Goal: Check status: Check status

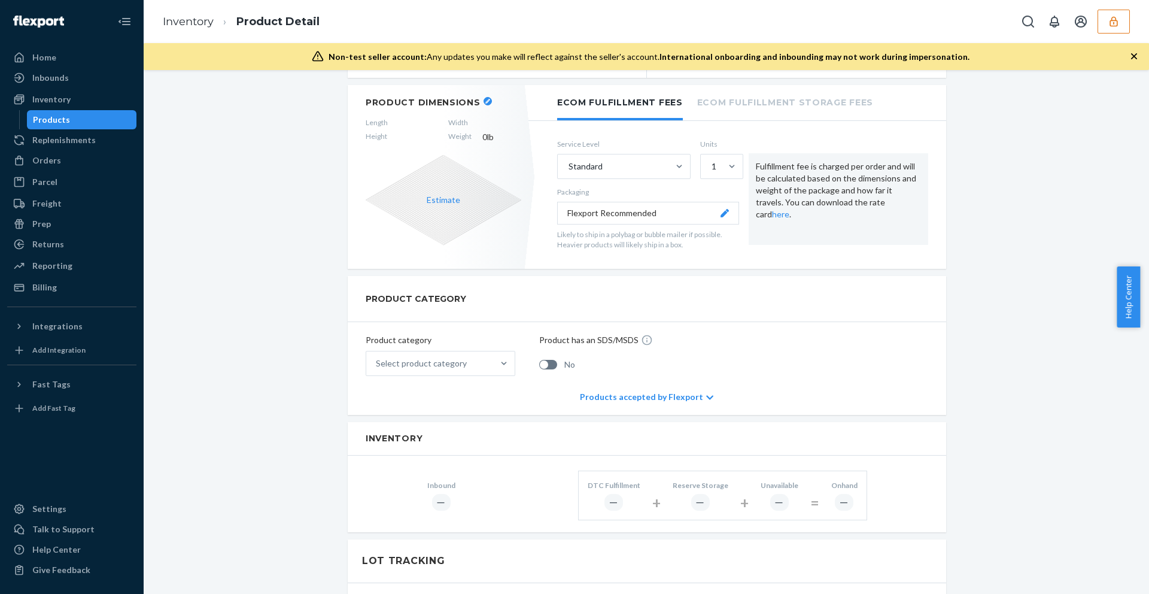
scroll to position [199, 0]
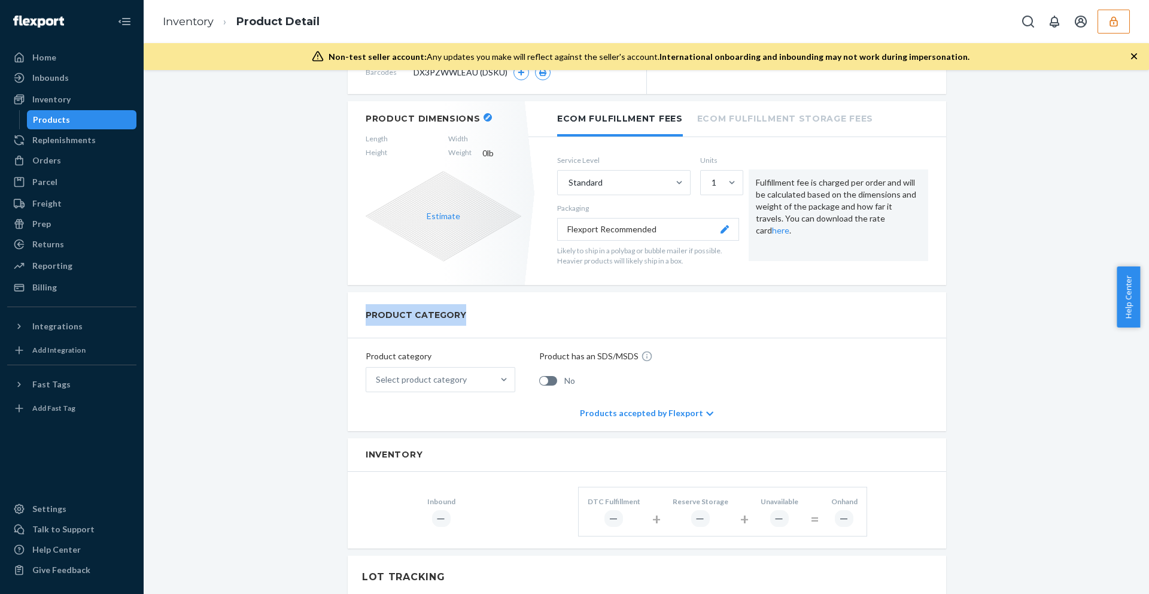
drag, startPoint x: 357, startPoint y: 319, endPoint x: 469, endPoint y: 318, distance: 111.9
click at [470, 319] on div "PRODUCT CATEGORY" at bounding box center [647, 315] width 598 height 46
click at [424, 312] on h2 "PRODUCT CATEGORY" at bounding box center [416, 315] width 101 height 22
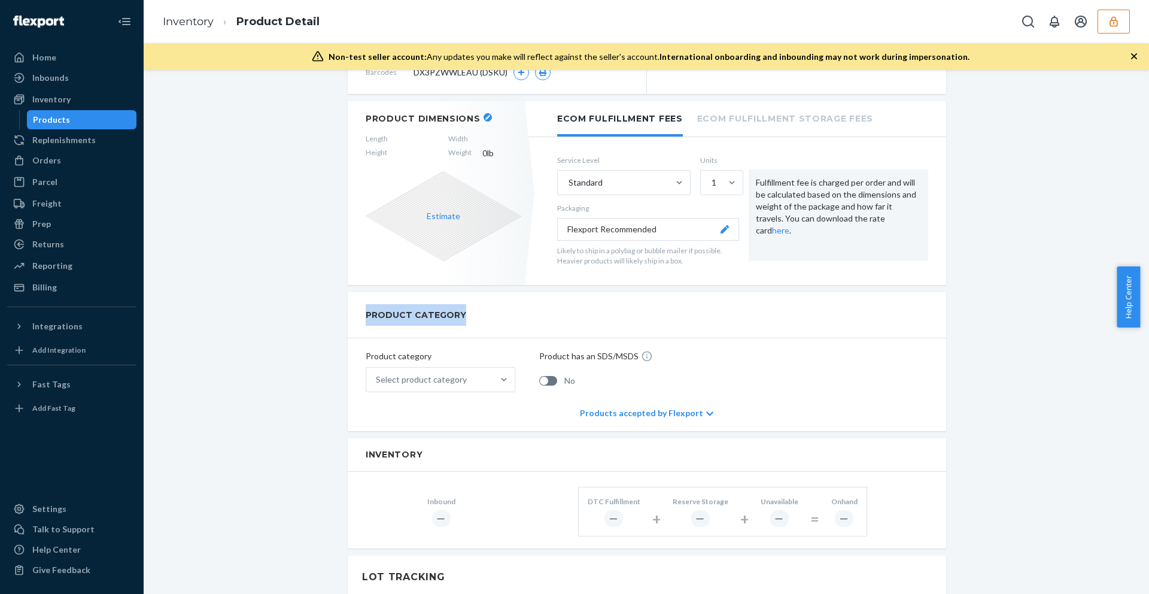
click at [424, 312] on h2 "PRODUCT CATEGORY" at bounding box center [416, 315] width 101 height 22
click at [393, 312] on h2 "PRODUCT CATEGORY" at bounding box center [416, 315] width 101 height 22
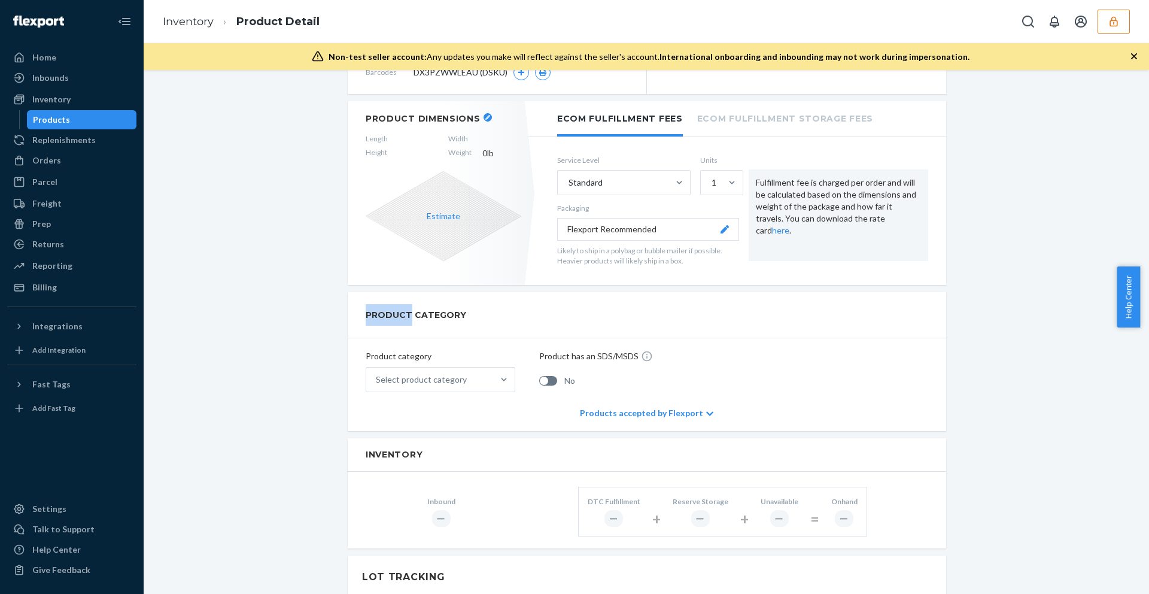
click at [393, 312] on h2 "PRODUCT CATEGORY" at bounding box center [416, 315] width 101 height 22
click at [436, 313] on h2 "PRODUCT CATEGORY" at bounding box center [416, 315] width 101 height 22
click at [370, 317] on h2 "PRODUCT CATEGORY" at bounding box center [416, 315] width 101 height 22
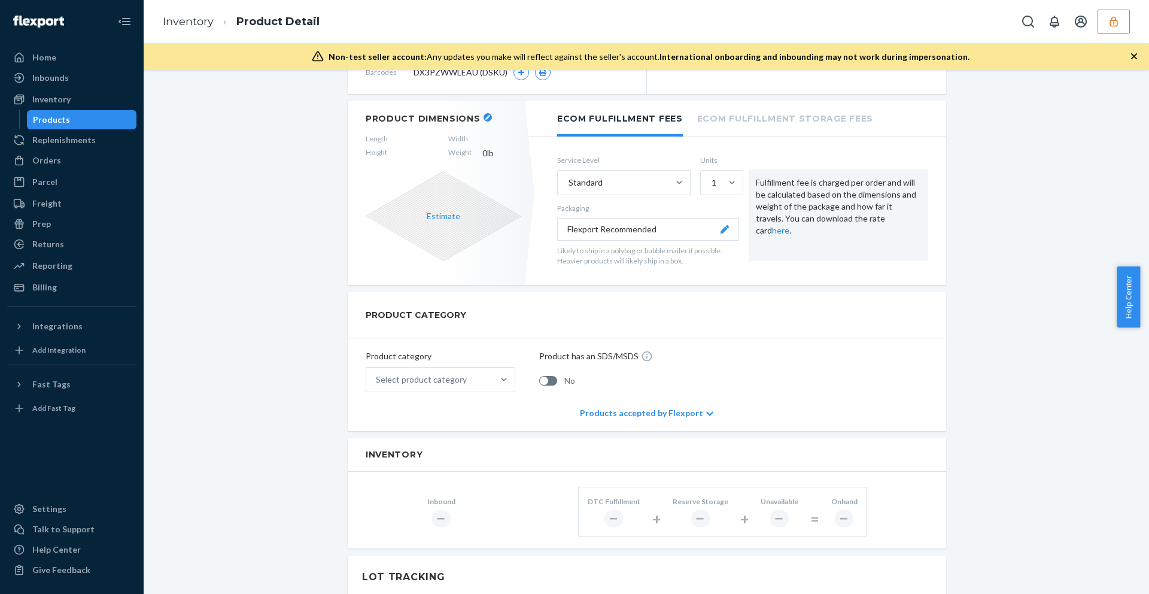
click at [370, 317] on h2 "PRODUCT CATEGORY" at bounding box center [416, 315] width 101 height 22
click at [415, 316] on h2 "PRODUCT CATEGORY" at bounding box center [416, 315] width 101 height 22
click at [389, 316] on h2 "PRODUCT CATEGORY" at bounding box center [416, 315] width 101 height 22
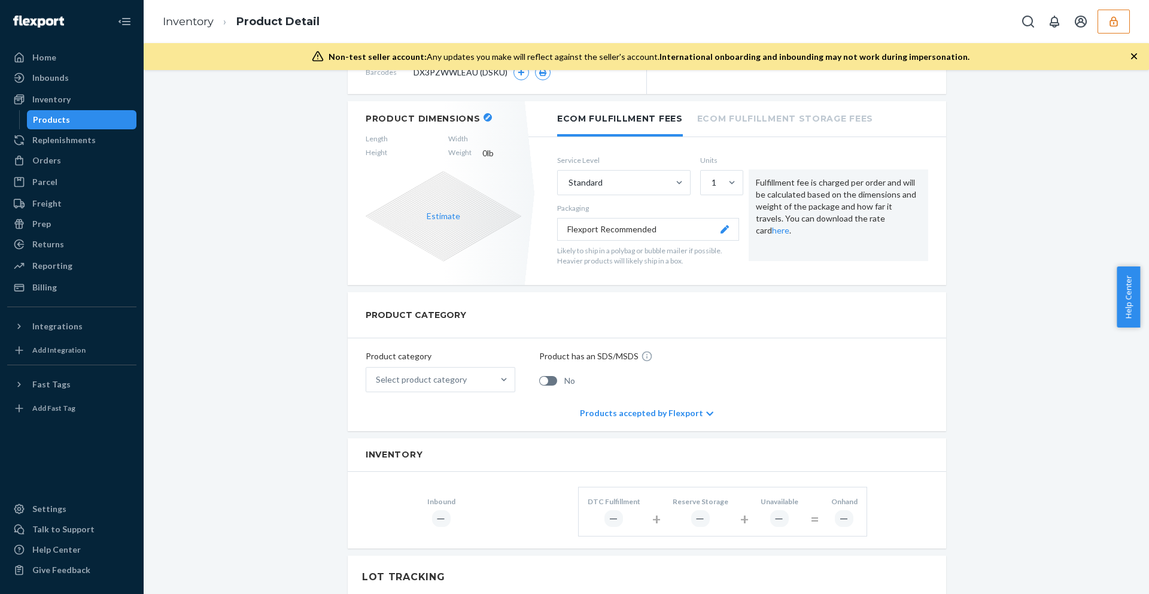
click at [389, 316] on h2 "PRODUCT CATEGORY" at bounding box center [416, 315] width 101 height 22
click at [412, 316] on h2 "PRODUCT CATEGORY" at bounding box center [416, 315] width 101 height 22
click at [385, 320] on h2 "PRODUCT CATEGORY" at bounding box center [416, 315] width 101 height 22
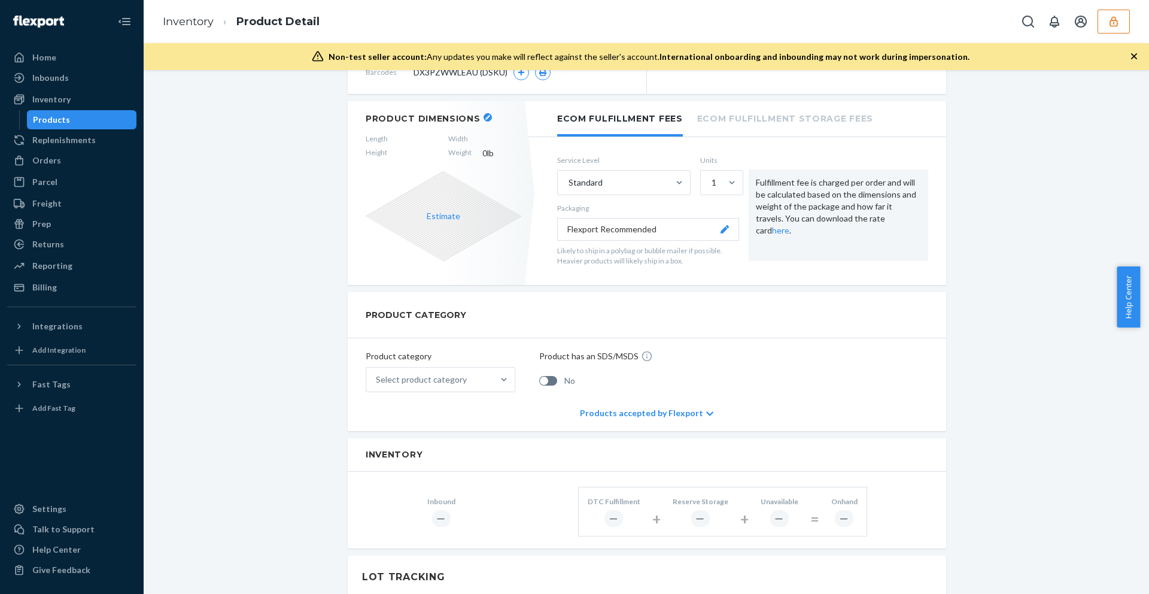
click at [385, 320] on h2 "PRODUCT CATEGORY" at bounding box center [416, 315] width 101 height 22
click at [377, 308] on h2 "PRODUCT CATEGORY" at bounding box center [416, 315] width 101 height 22
click at [405, 314] on h2 "PRODUCT CATEGORY" at bounding box center [416, 315] width 101 height 22
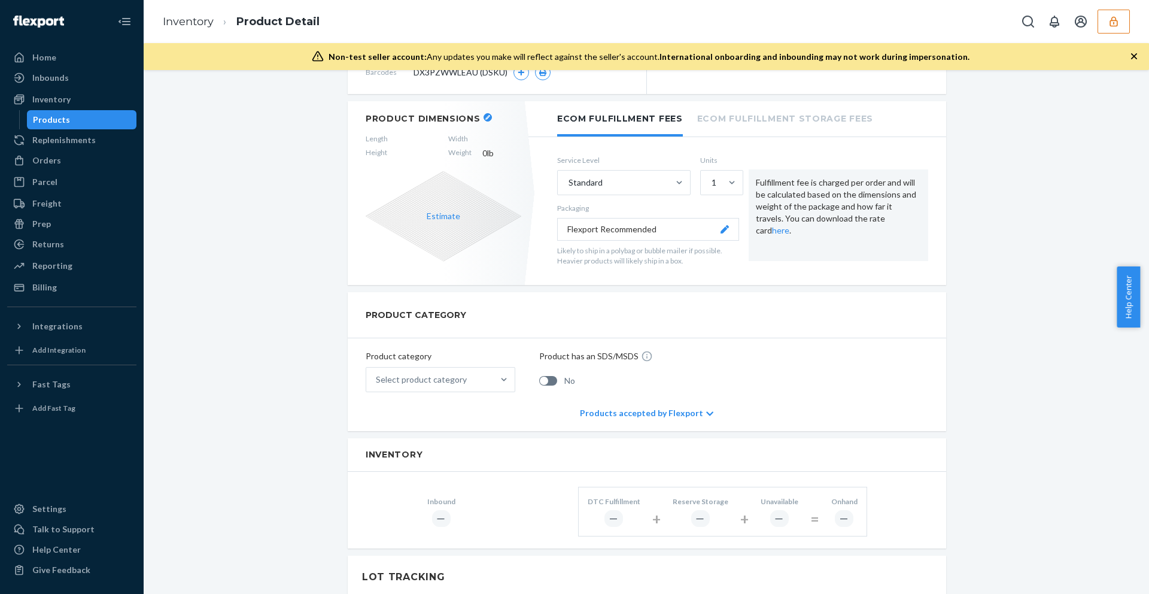
click at [405, 314] on h2 "PRODUCT CATEGORY" at bounding box center [416, 315] width 101 height 22
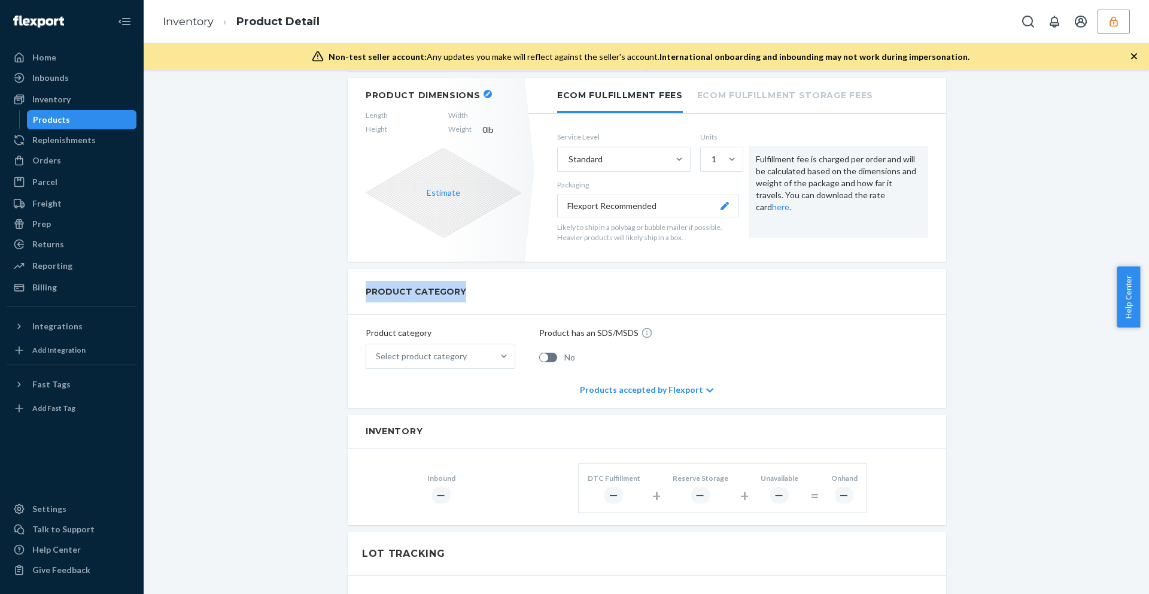
scroll to position [224, 0]
click at [432, 289] on h2 "PRODUCT CATEGORY" at bounding box center [416, 290] width 101 height 22
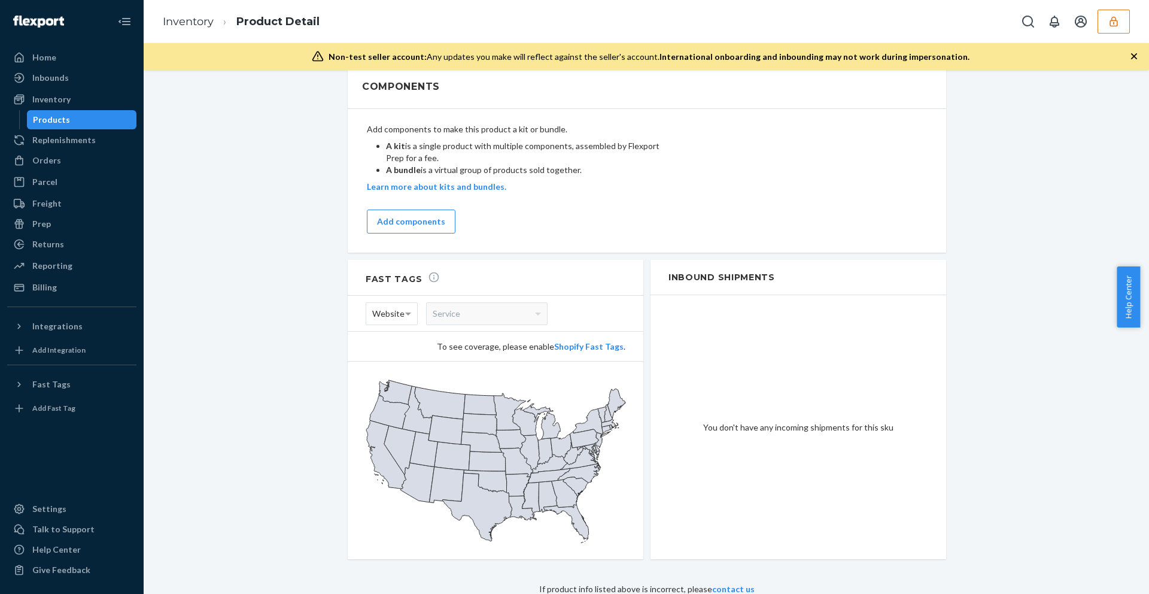
scroll to position [983, 0]
click at [765, 430] on div "You don't have any incoming shipments for this sku" at bounding box center [798, 426] width 296 height 264
click at [778, 427] on div "You don't have any incoming shipments for this sku" at bounding box center [798, 426] width 296 height 264
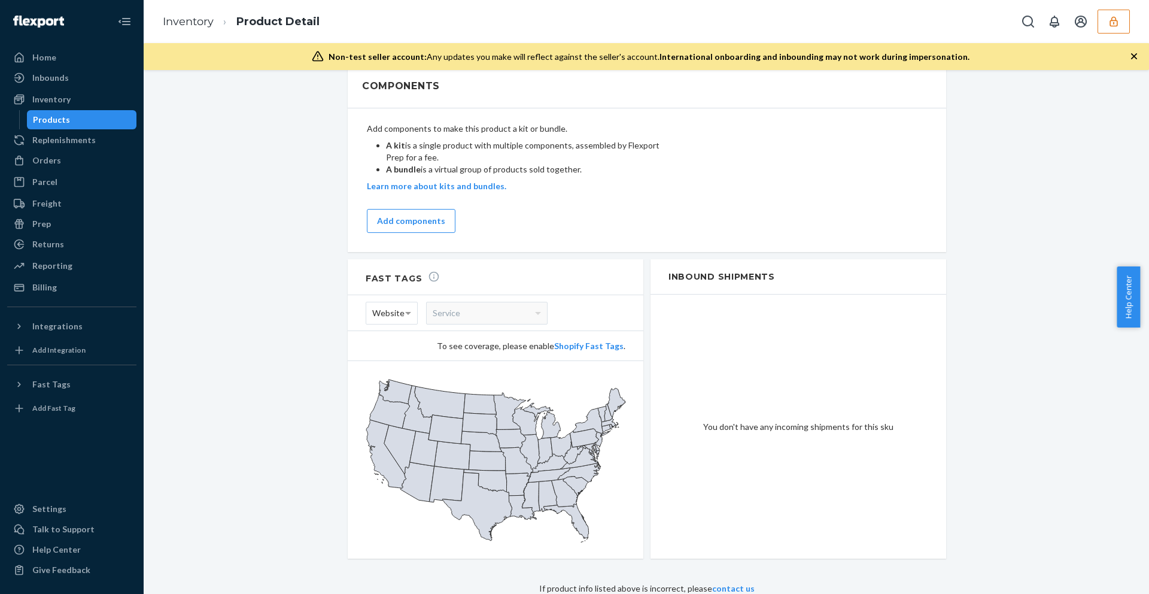
click at [778, 427] on div "You don't have any incoming shipments for this sku" at bounding box center [798, 426] width 296 height 264
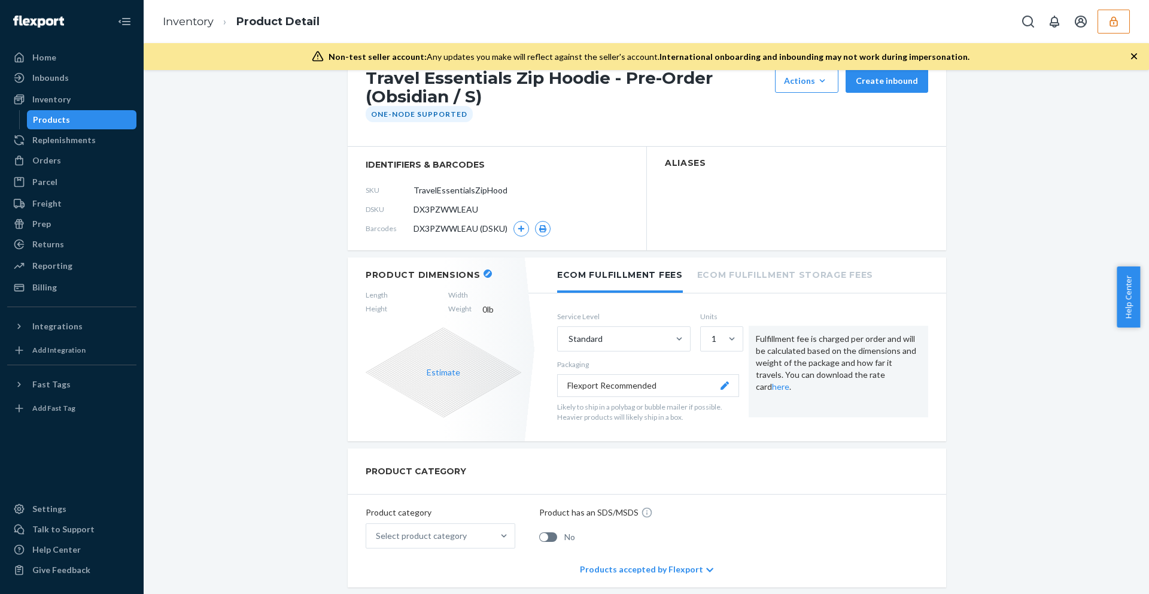
scroll to position [0, 0]
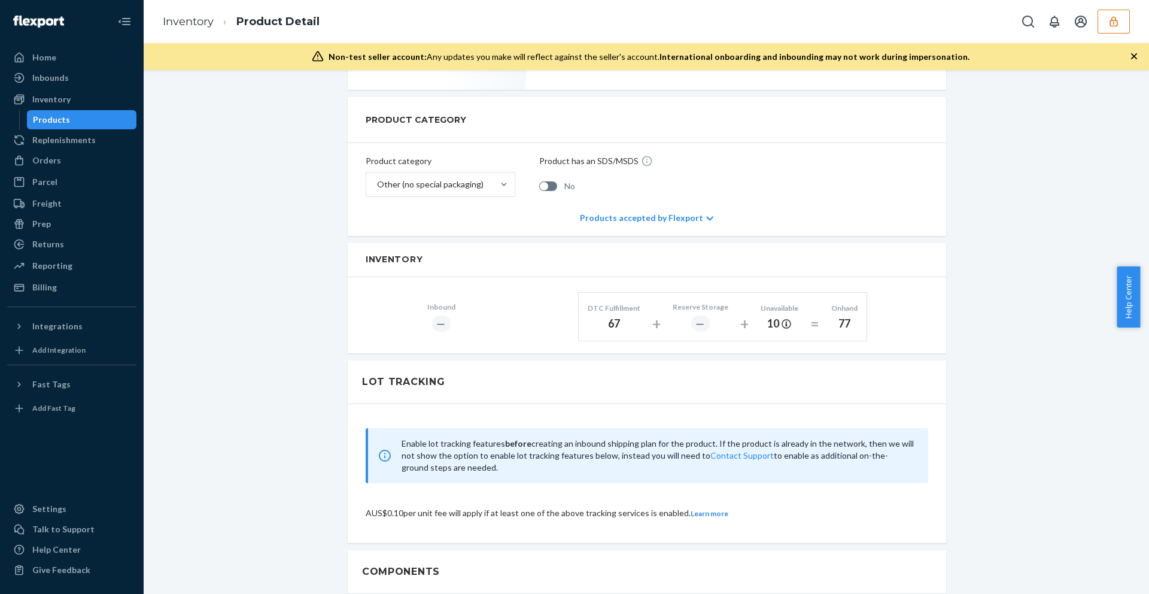
scroll to position [399, 0]
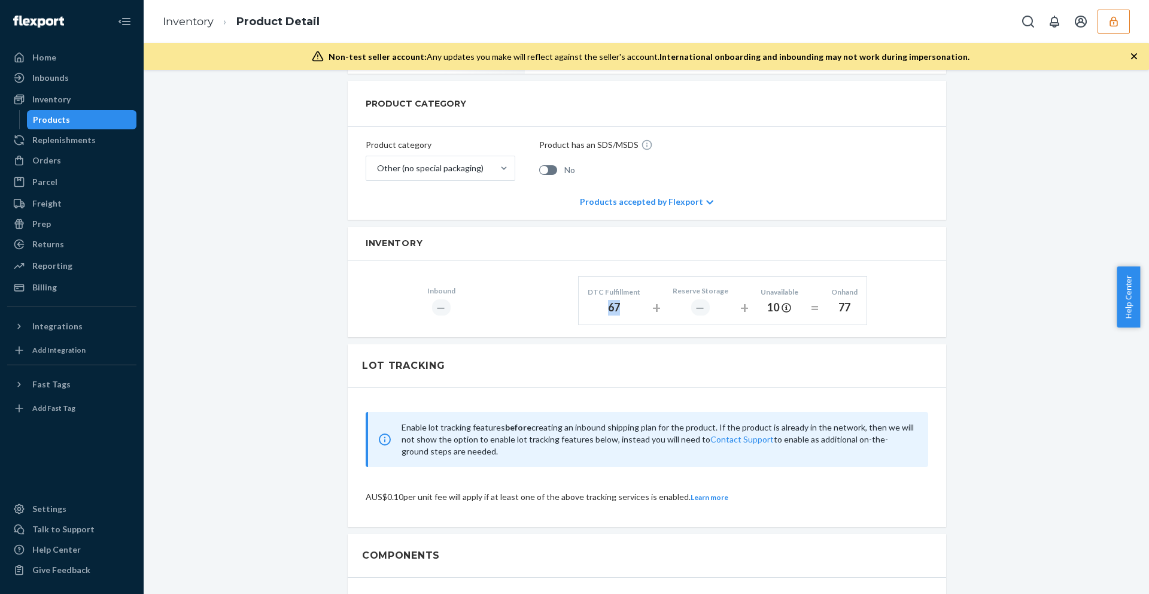
drag, startPoint x: 601, startPoint y: 310, endPoint x: 641, endPoint y: 310, distance: 39.5
click at [641, 310] on div "DTC Fulfillment 67" at bounding box center [614, 300] width 71 height 44
drag, startPoint x: 757, startPoint y: 303, endPoint x: 804, endPoint y: 303, distance: 46.7
click at [804, 303] on div "DTC Fulfillment 67 + Reserve Storage ― + Unavailable 10 = Onhand 77" at bounding box center [722, 300] width 289 height 49
drag, startPoint x: 834, startPoint y: 307, endPoint x: 857, endPoint y: 306, distance: 23.3
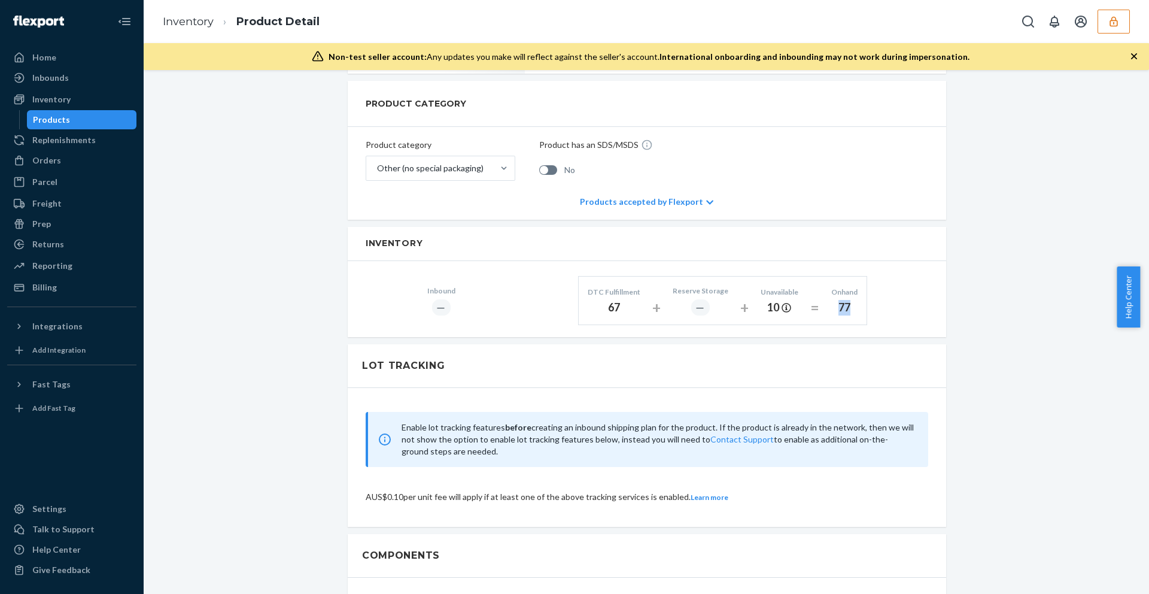
click at [858, 307] on div "Onhand 77" at bounding box center [844, 300] width 44 height 44
click at [849, 294] on div "Onhand" at bounding box center [844, 292] width 26 height 10
click at [752, 288] on div "Unavailable 10" at bounding box center [780, 300] width 56 height 44
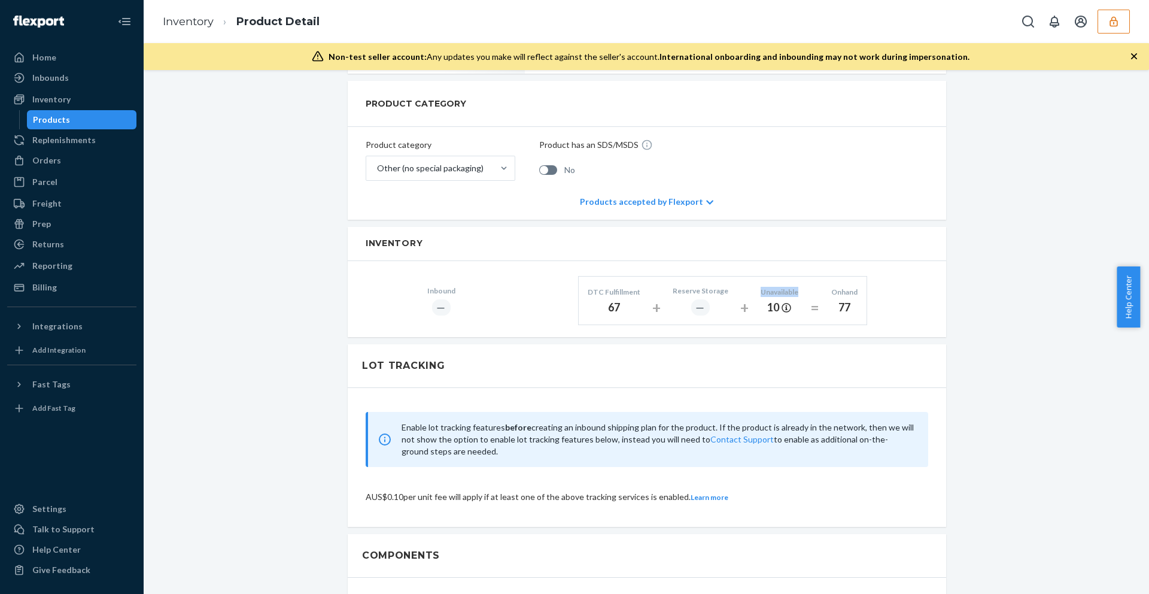
click at [609, 306] on div "67" at bounding box center [614, 308] width 53 height 16
click at [837, 308] on div "77" at bounding box center [844, 308] width 26 height 16
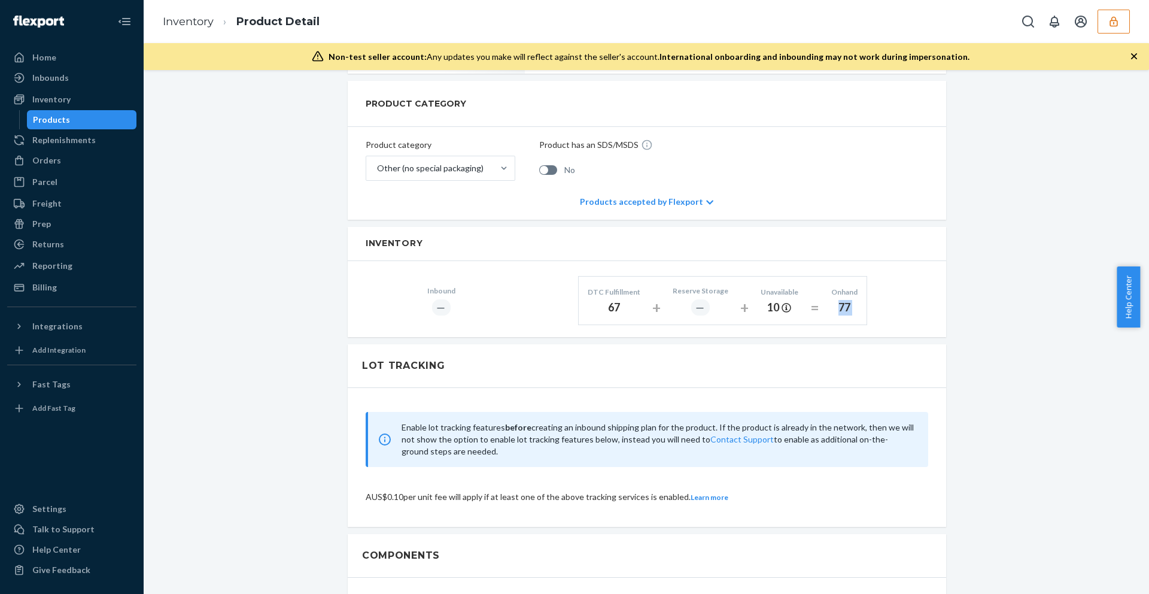
click at [837, 308] on div "77" at bounding box center [844, 308] width 26 height 16
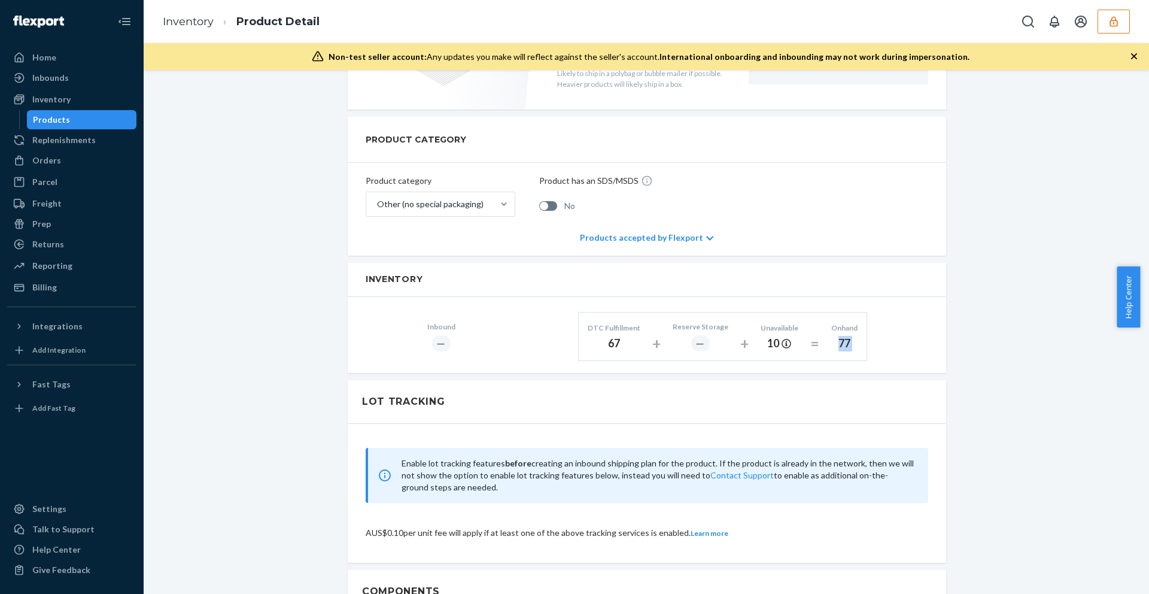
scroll to position [424, 0]
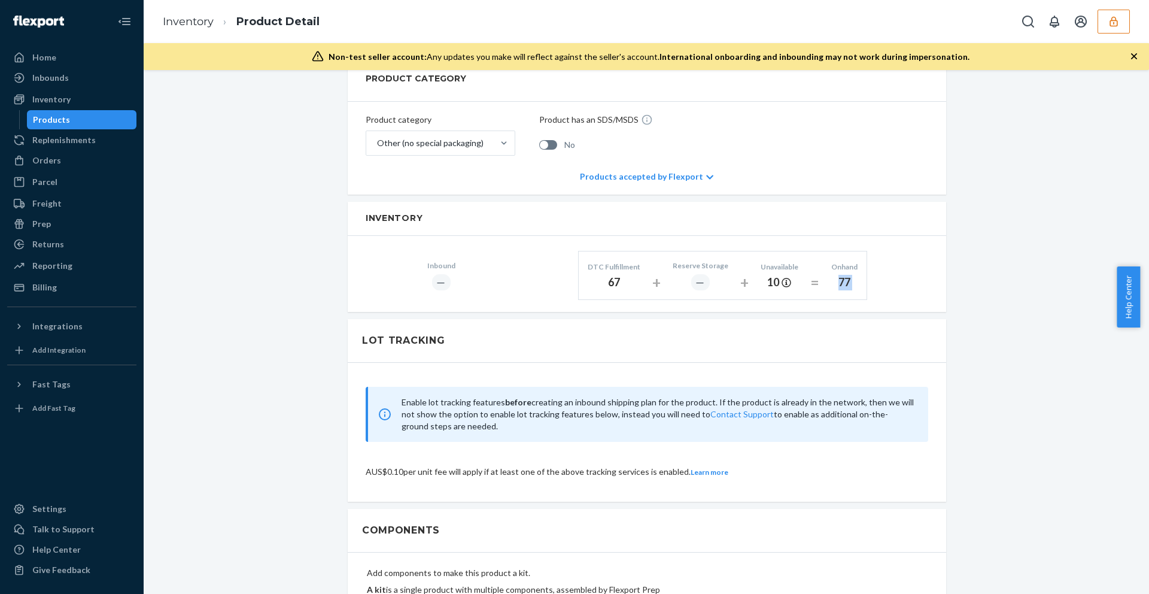
click at [612, 282] on div "67" at bounding box center [614, 283] width 53 height 16
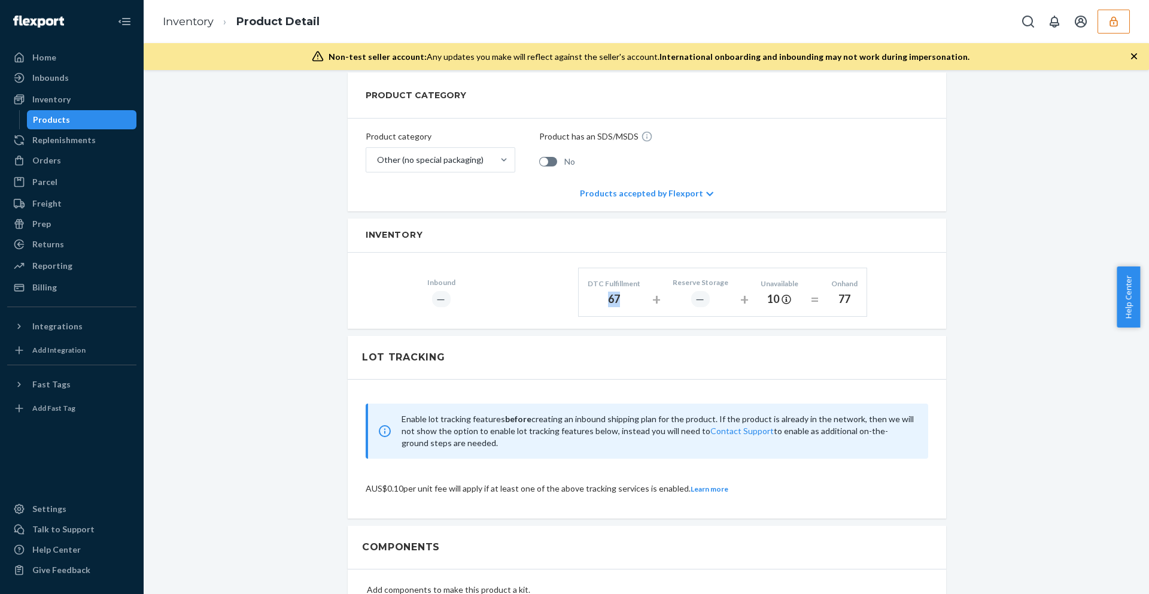
scroll to position [390, 0]
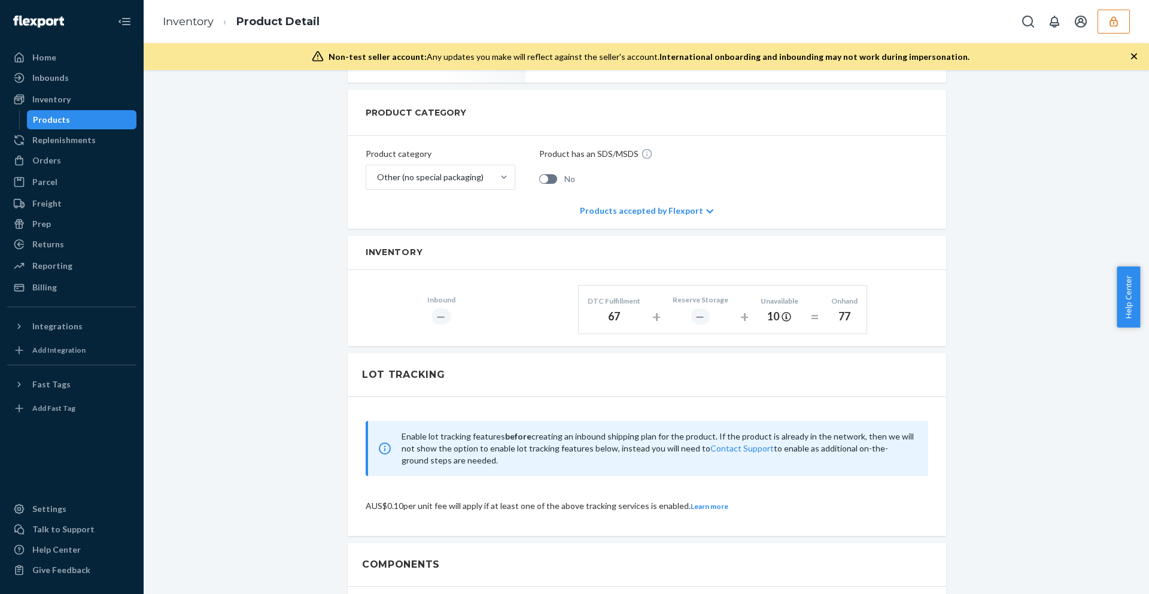
drag, startPoint x: 588, startPoint y: 302, endPoint x: 640, endPoint y: 294, distance: 52.6
click at [640, 294] on div "DTC Fulfillment 67" at bounding box center [614, 309] width 71 height 44
drag, startPoint x: 689, startPoint y: 317, endPoint x: 714, endPoint y: 316, distance: 24.6
click at [714, 316] on div "―" at bounding box center [701, 316] width 56 height 17
drag, startPoint x: 735, startPoint y: 315, endPoint x: 780, endPoint y: 314, distance: 44.9
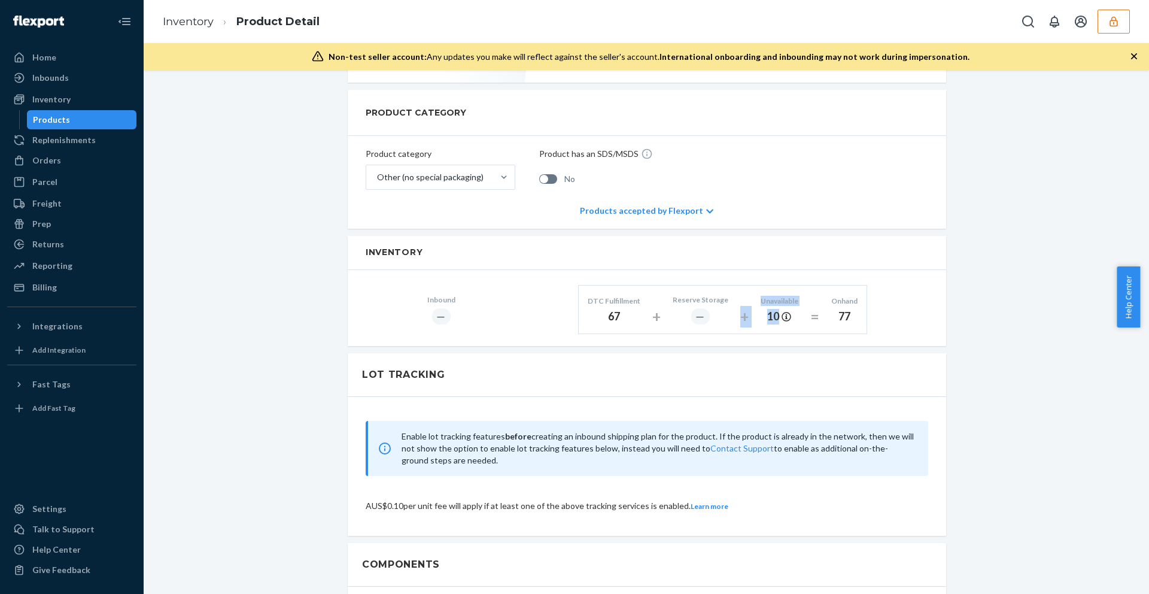
click at [780, 314] on div "DTC Fulfillment 67 + Reserve Storage ― + Unavailable 10 = Onhand 77" at bounding box center [722, 309] width 289 height 49
drag, startPoint x: 805, startPoint y: 313, endPoint x: 840, endPoint y: 315, distance: 34.8
click at [840, 315] on div "DTC Fulfillment 67 + Reserve Storage ― + Unavailable 10 = Onhand 77" at bounding box center [722, 309] width 289 height 49
click at [973, 311] on div "Shakti Acupressure Ring (Default Title) Actions Add components Hide Request rem…" at bounding box center [646, 397] width 987 height 1399
click at [640, 213] on div "Products accepted by Flexport" at bounding box center [646, 211] width 133 height 36
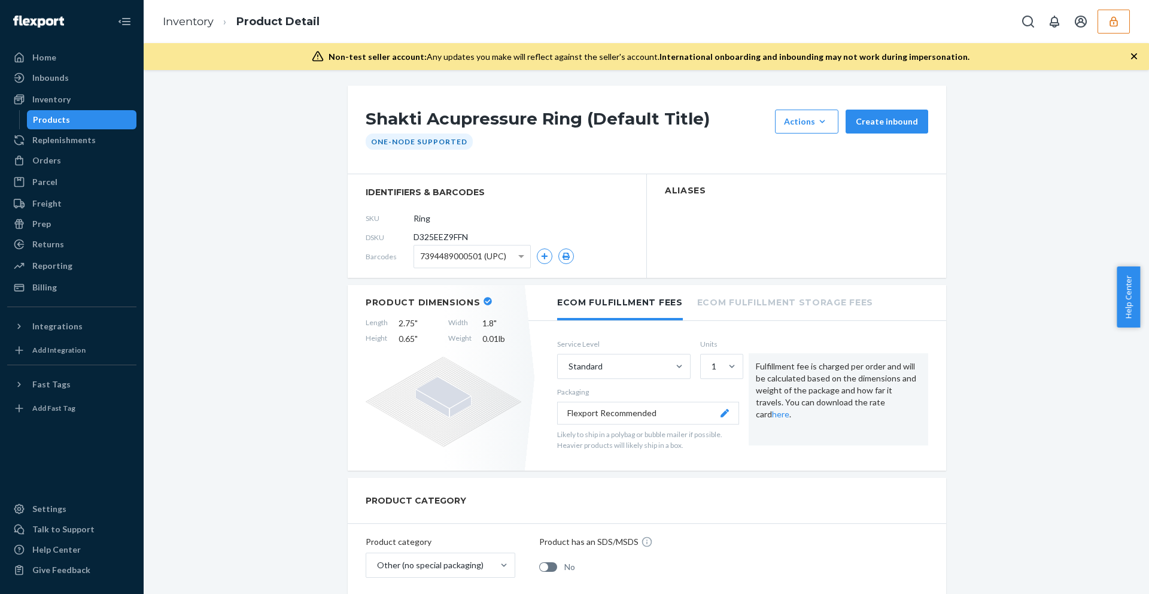
scroll to position [0, 0]
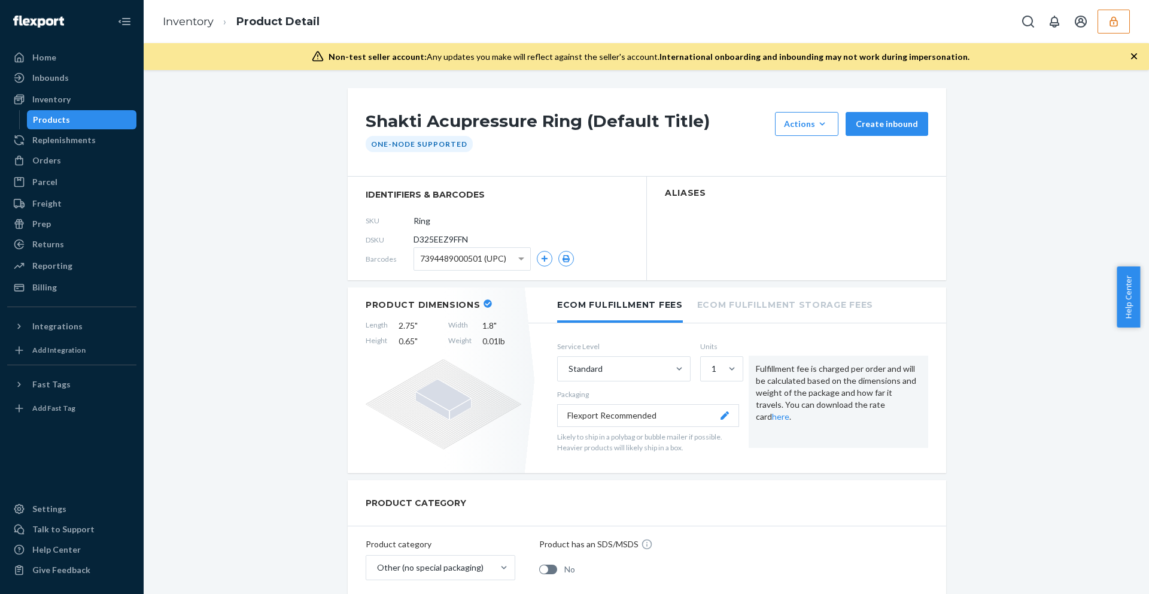
click at [673, 191] on h2 "Aliases" at bounding box center [796, 193] width 263 height 9
click at [424, 242] on span "D325EEZ9FFN" at bounding box center [441, 239] width 54 height 12
click at [1126, 17] on button "button" at bounding box center [1114, 22] width 32 height 24
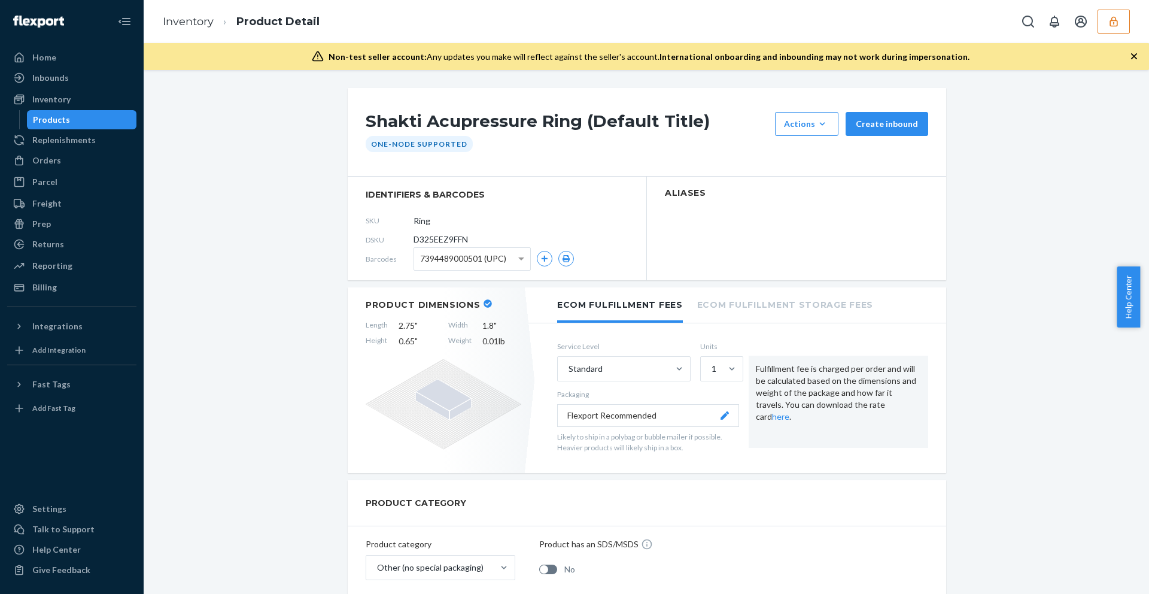
click at [423, 236] on span "D325EEZ9FFN" at bounding box center [441, 239] width 54 height 12
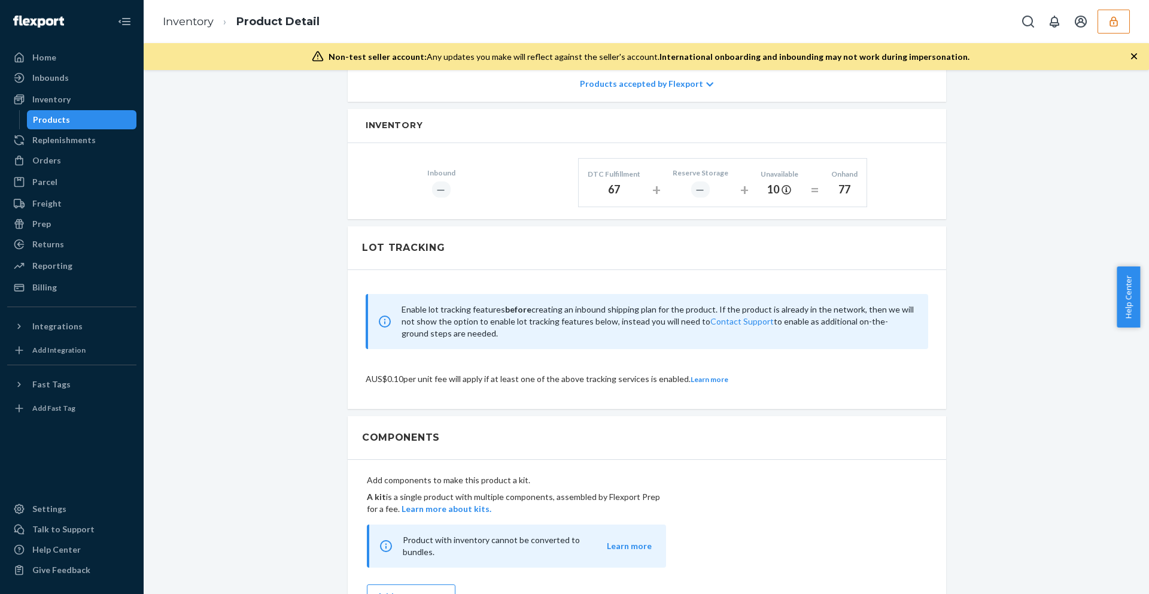
scroll to position [518, 0]
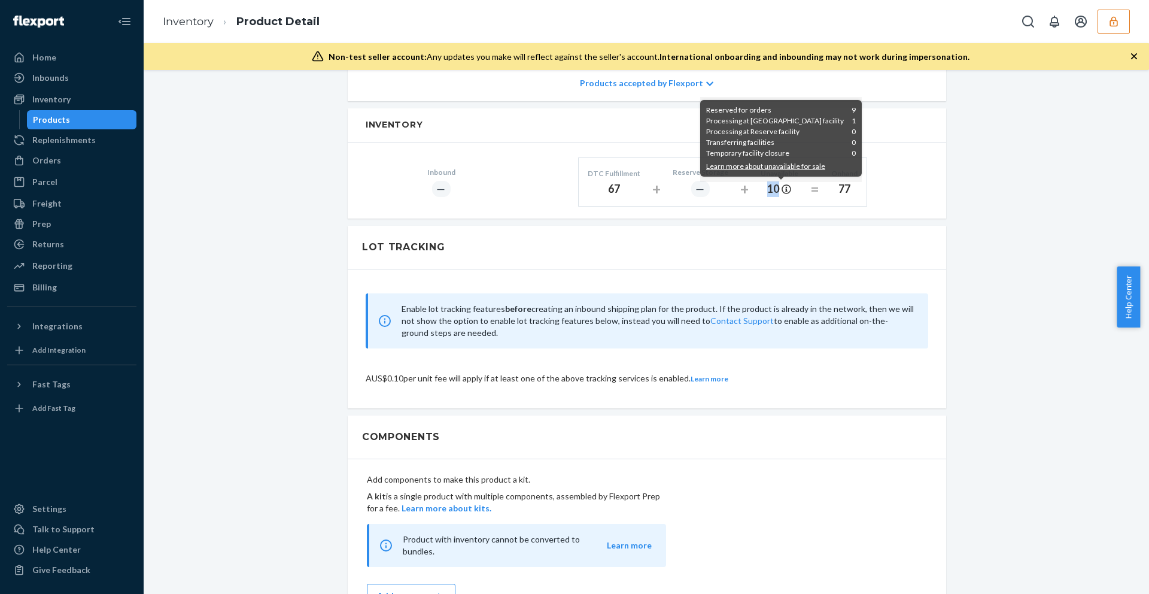
drag, startPoint x: 762, startPoint y: 189, endPoint x: 791, endPoint y: 184, distance: 29.1
click at [791, 184] on div "10" at bounding box center [780, 189] width 38 height 16
